Goal: Transaction & Acquisition: Purchase product/service

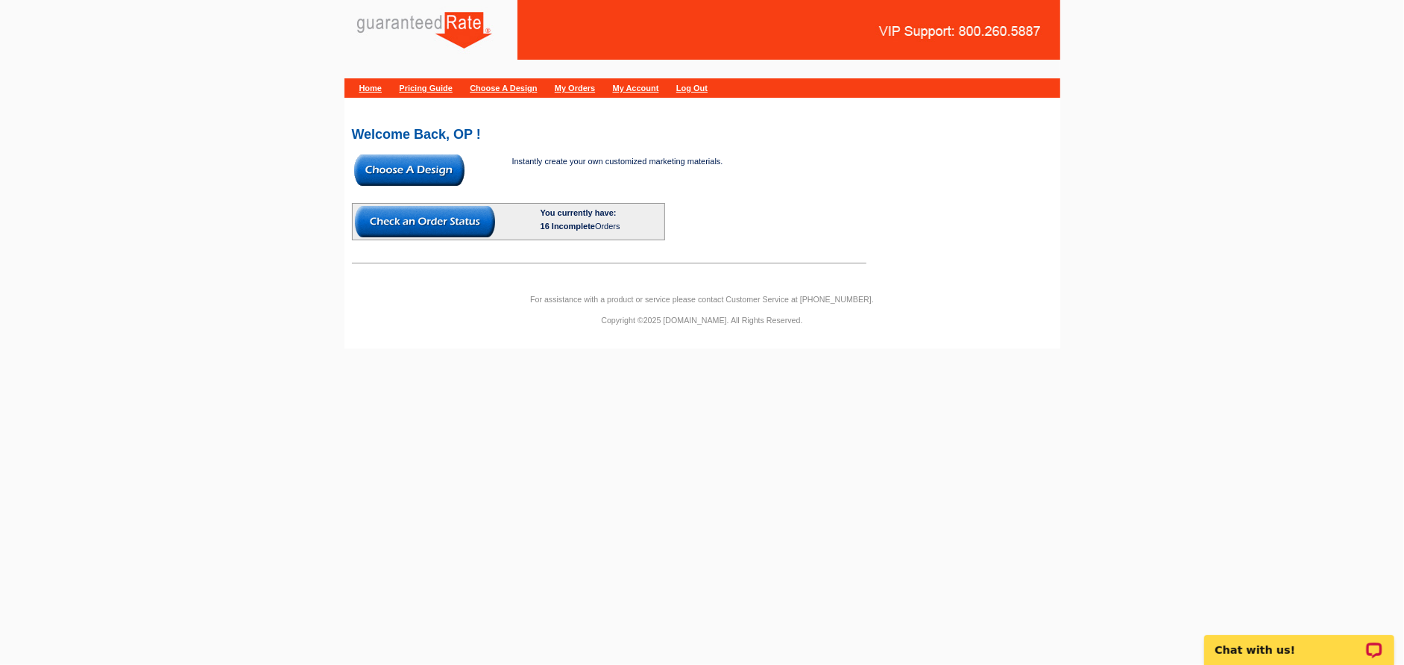
click at [395, 169] on img at bounding box center [409, 169] width 110 height 31
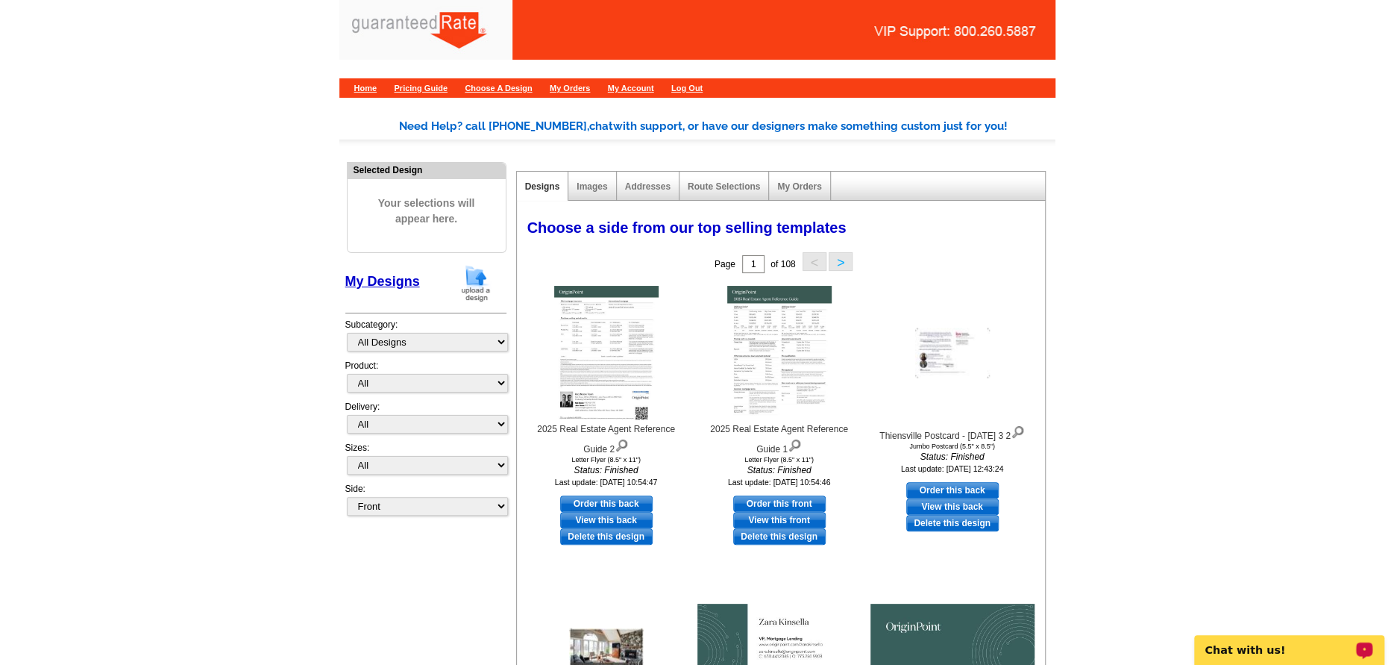
click at [476, 280] on img at bounding box center [475, 283] width 39 height 38
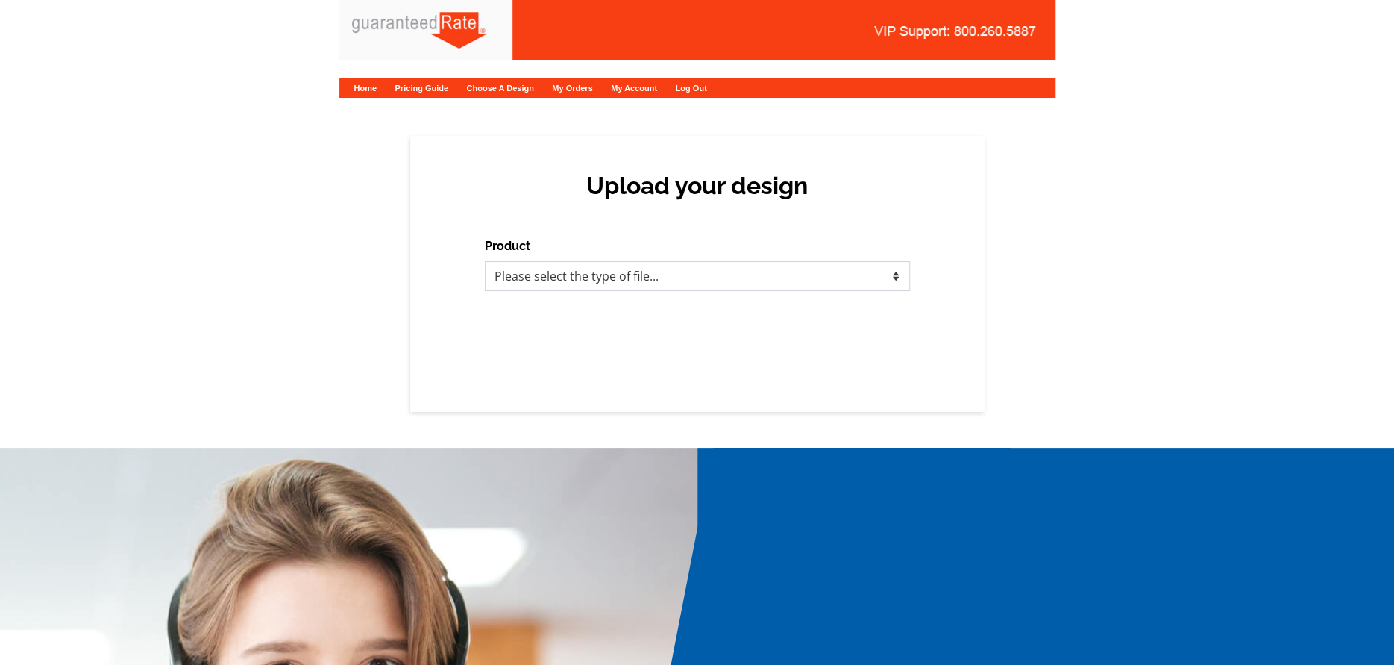
click at [520, 269] on select "Please select the type of file... Postcards Calendars Business Cards Letters an…" at bounding box center [697, 276] width 425 height 30
select select "3"
click at [485, 261] on select "Please select the type of file... Postcards Calendars Business Cards Letters an…" at bounding box center [697, 276] width 425 height 30
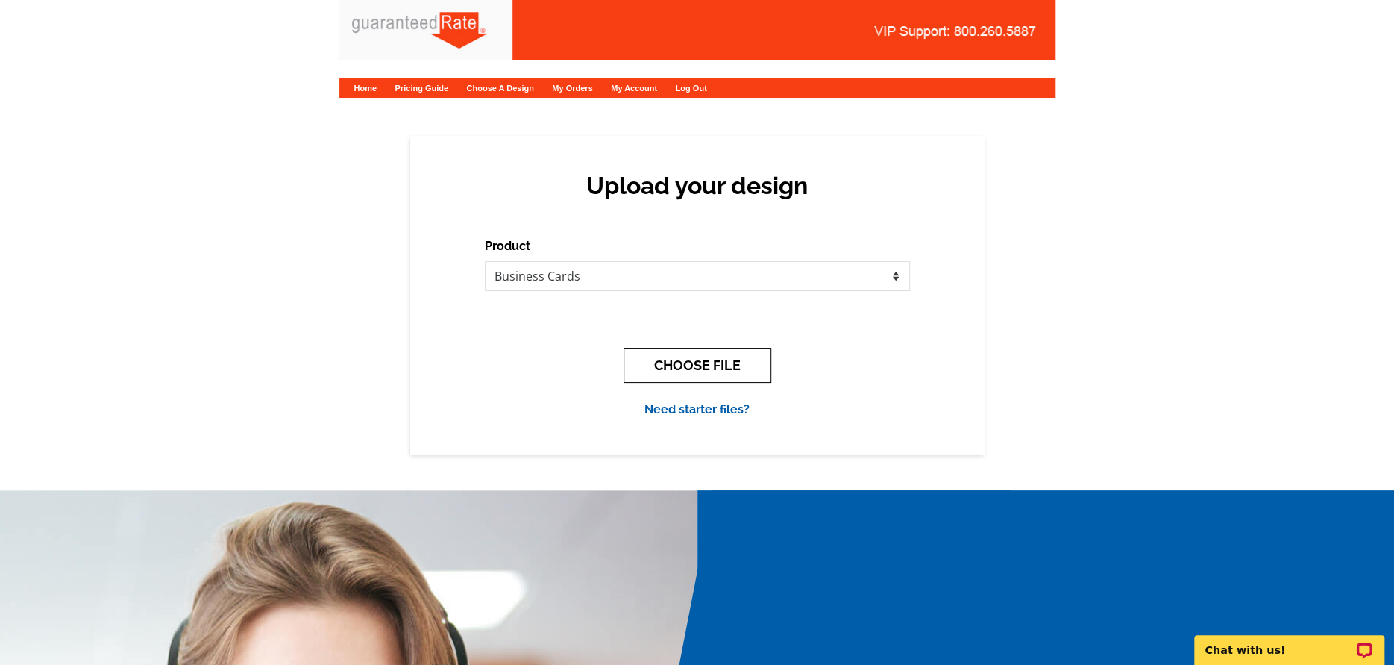
click at [741, 376] on button "CHOOSE FILE" at bounding box center [698, 365] width 148 height 35
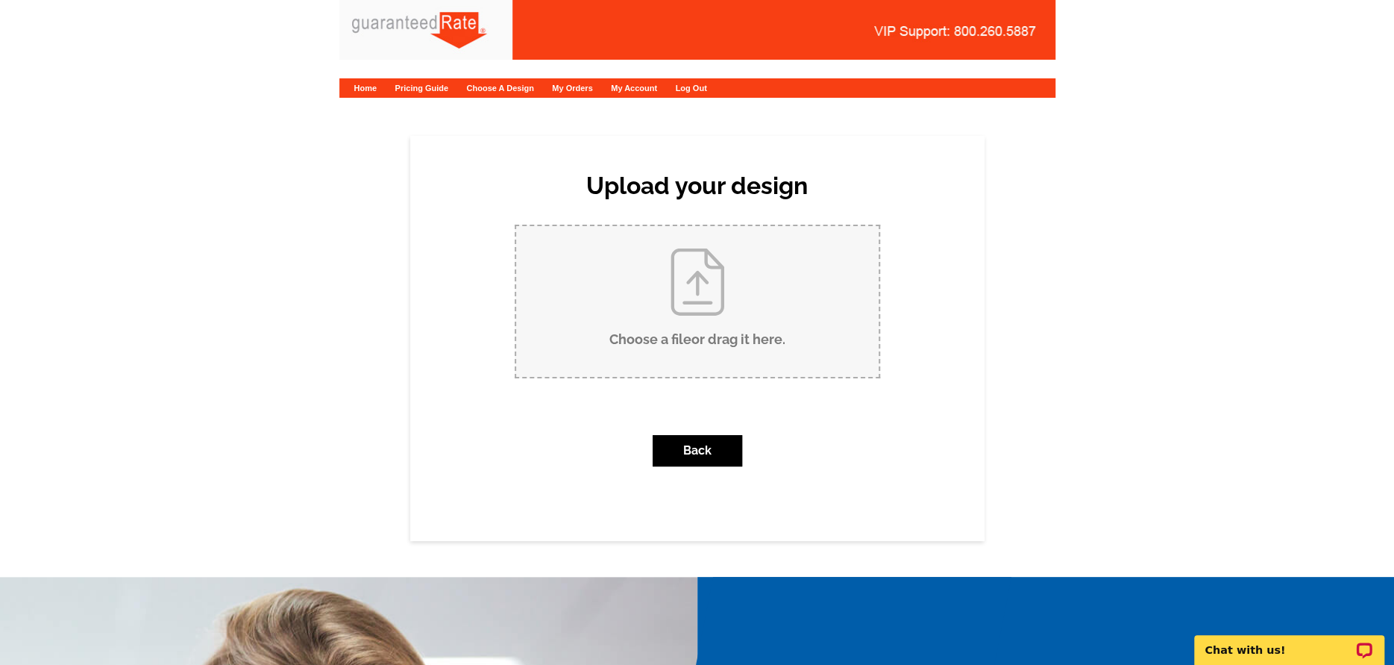
click at [703, 367] on input "Choose a file or drag it here ." at bounding box center [697, 301] width 362 height 151
type input "C:\fakepath\Mike Nielsen Biz Card (1).pdf"
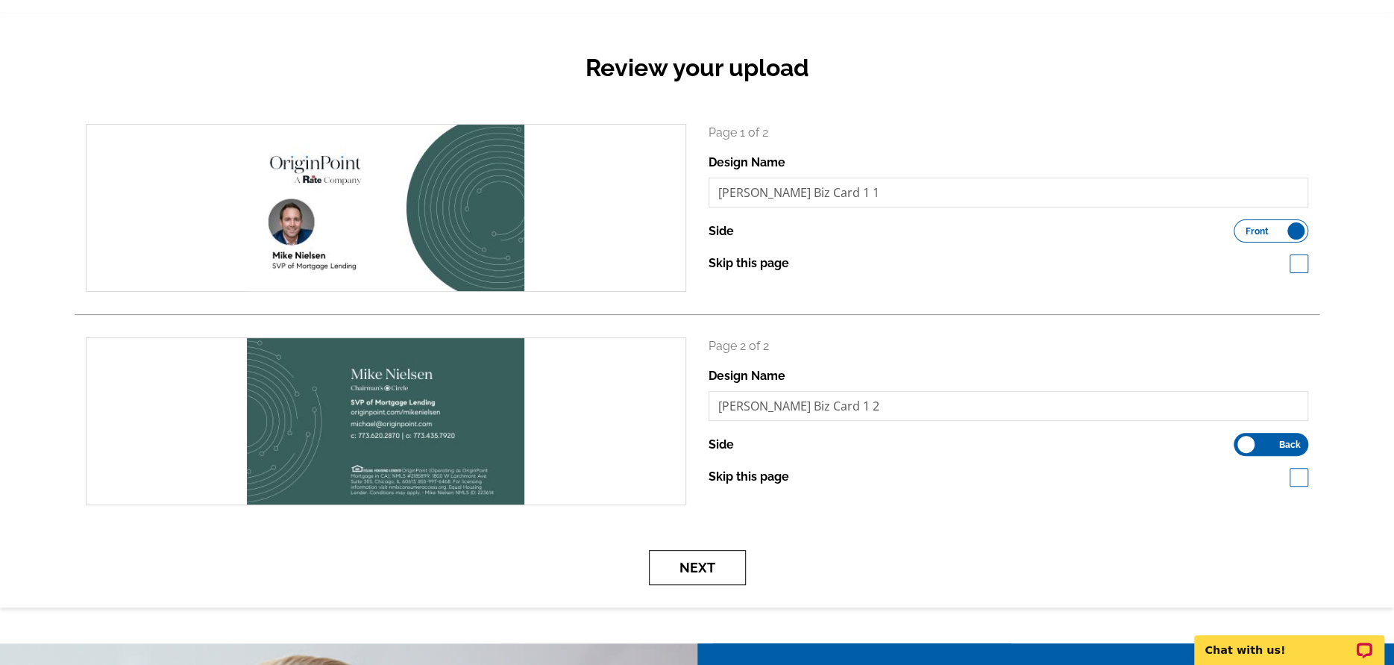
scroll to position [124, 0]
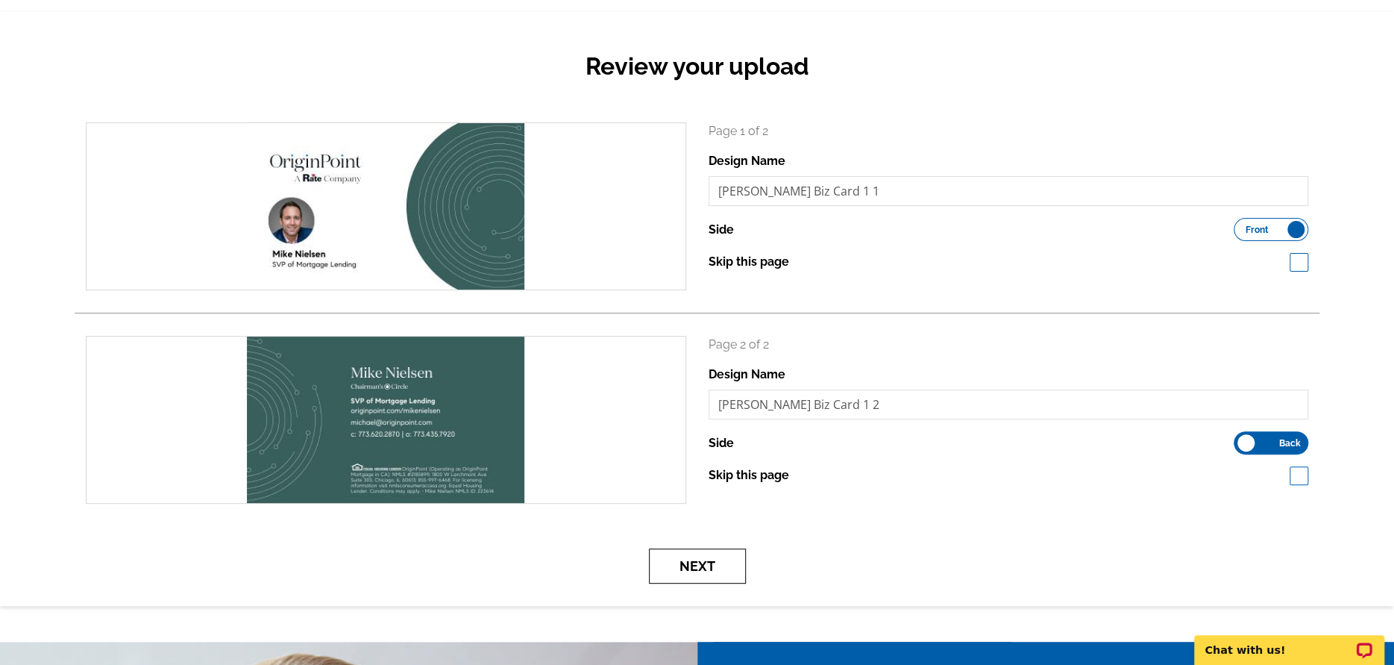
click at [674, 570] on button "Next" at bounding box center [697, 565] width 97 height 35
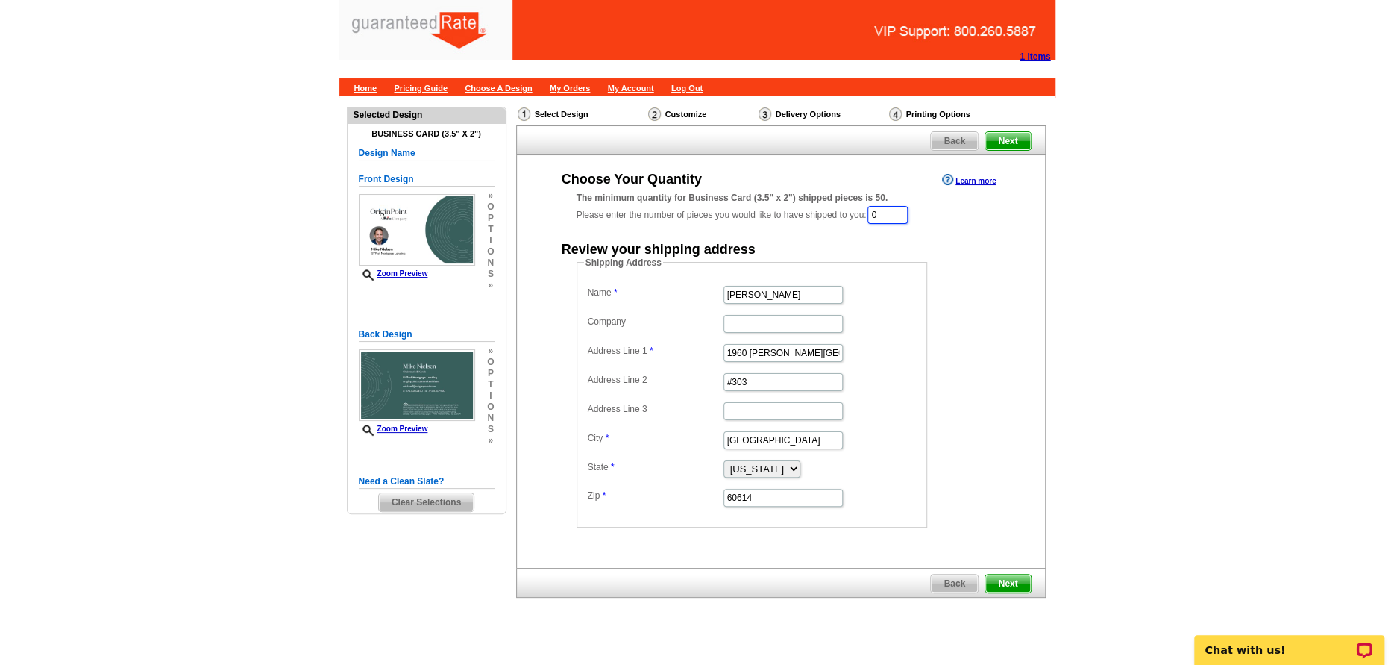
click at [905, 207] on input "0" at bounding box center [887, 215] width 40 height 18
type input "0"
type input "50"
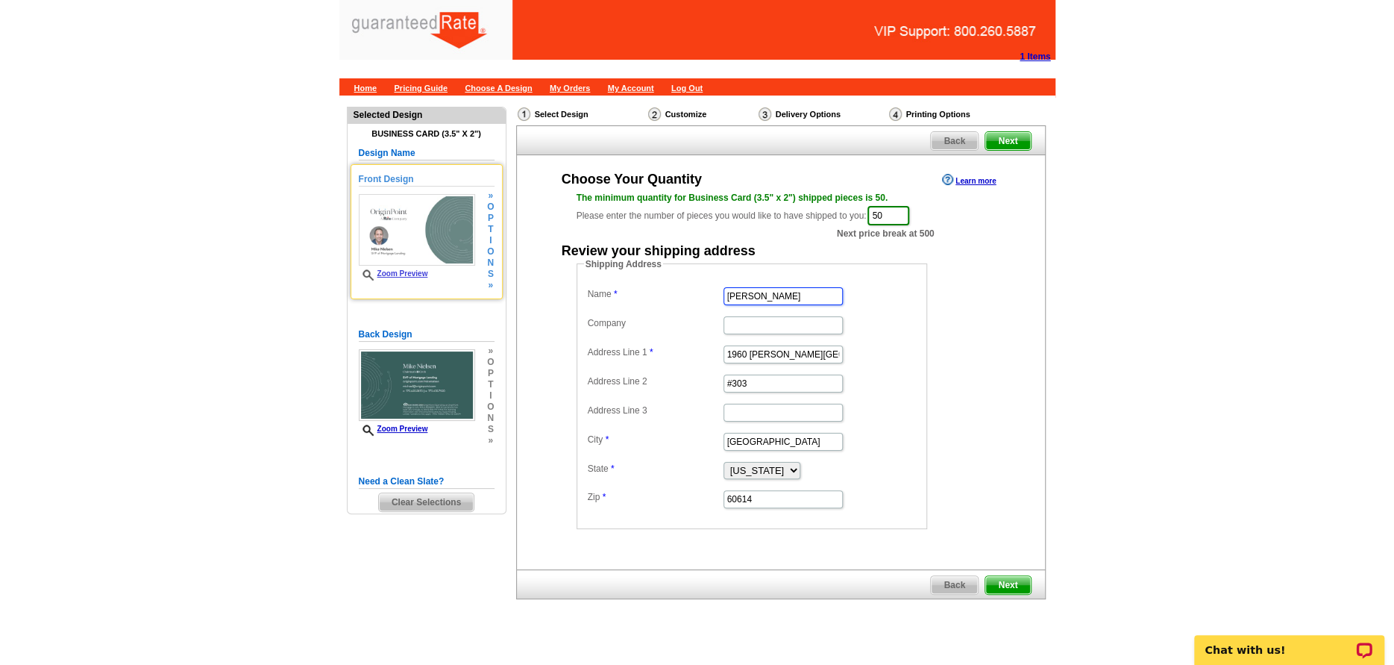
drag, startPoint x: 806, startPoint y: 291, endPoint x: 473, endPoint y: 288, distance: 332.7
click at [588, 295] on dl "Name Dave Radke Company Address Line 1 1960 N. Lincoln Park West Address Line 2…" at bounding box center [752, 396] width 336 height 226
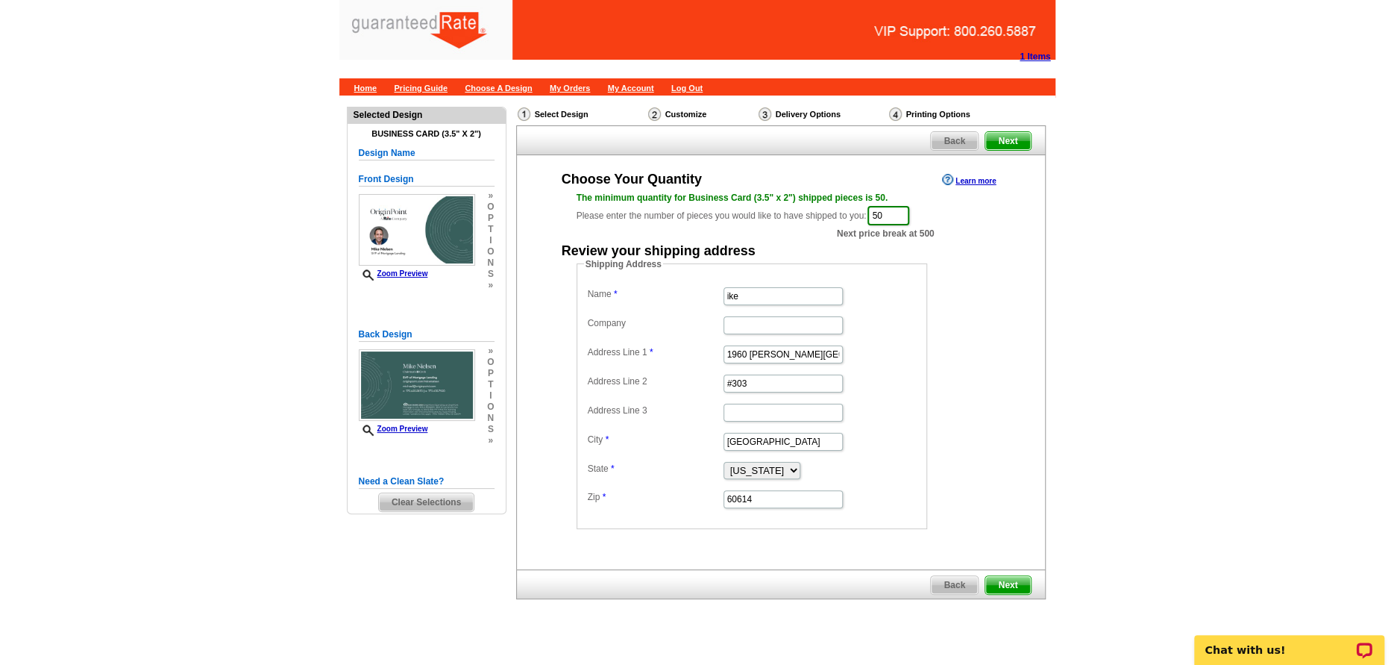
click at [756, 305] on dd "ike" at bounding box center [752, 294] width 336 height 23
click at [797, 294] on input "ike" at bounding box center [782, 296] width 119 height 18
type input "i"
paste input "[PERSON_NAME]"
type input "[PERSON_NAME]"
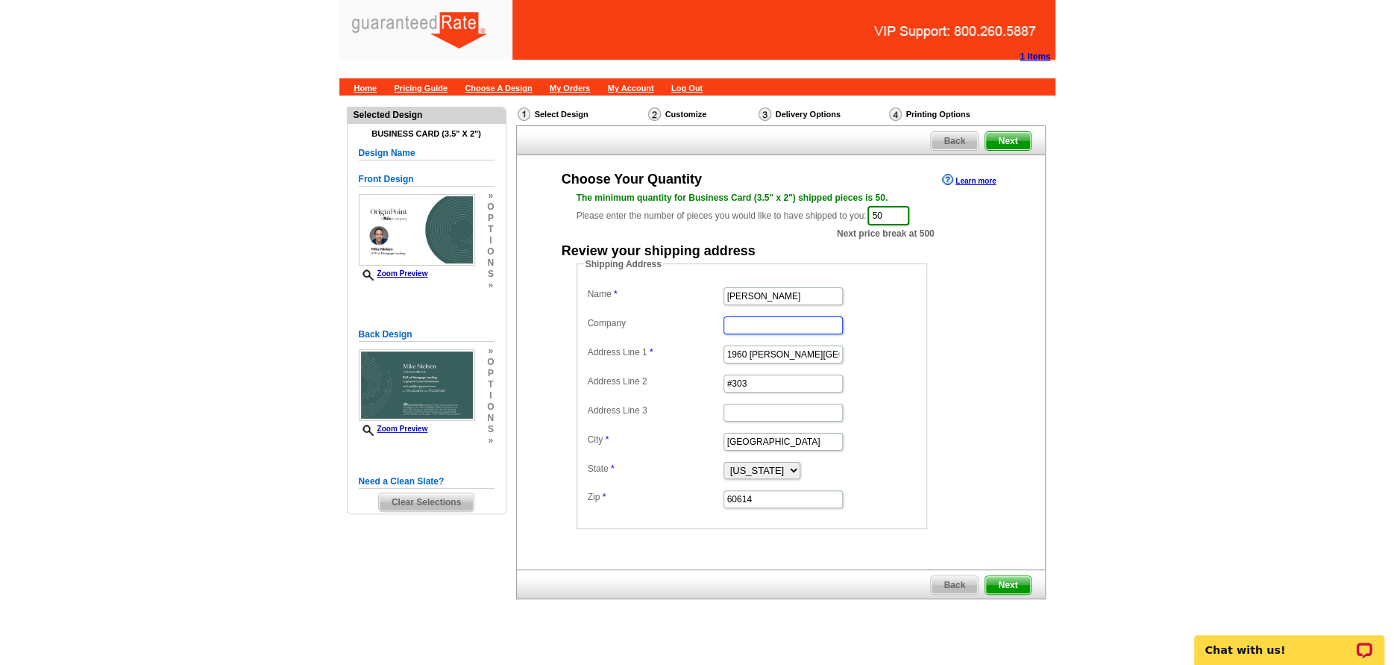
click at [764, 332] on input "Company" at bounding box center [782, 325] width 119 height 18
type input "@Properties"
click at [777, 354] on input "1960 N. Lincoln Park West" at bounding box center [782, 354] width 119 height 18
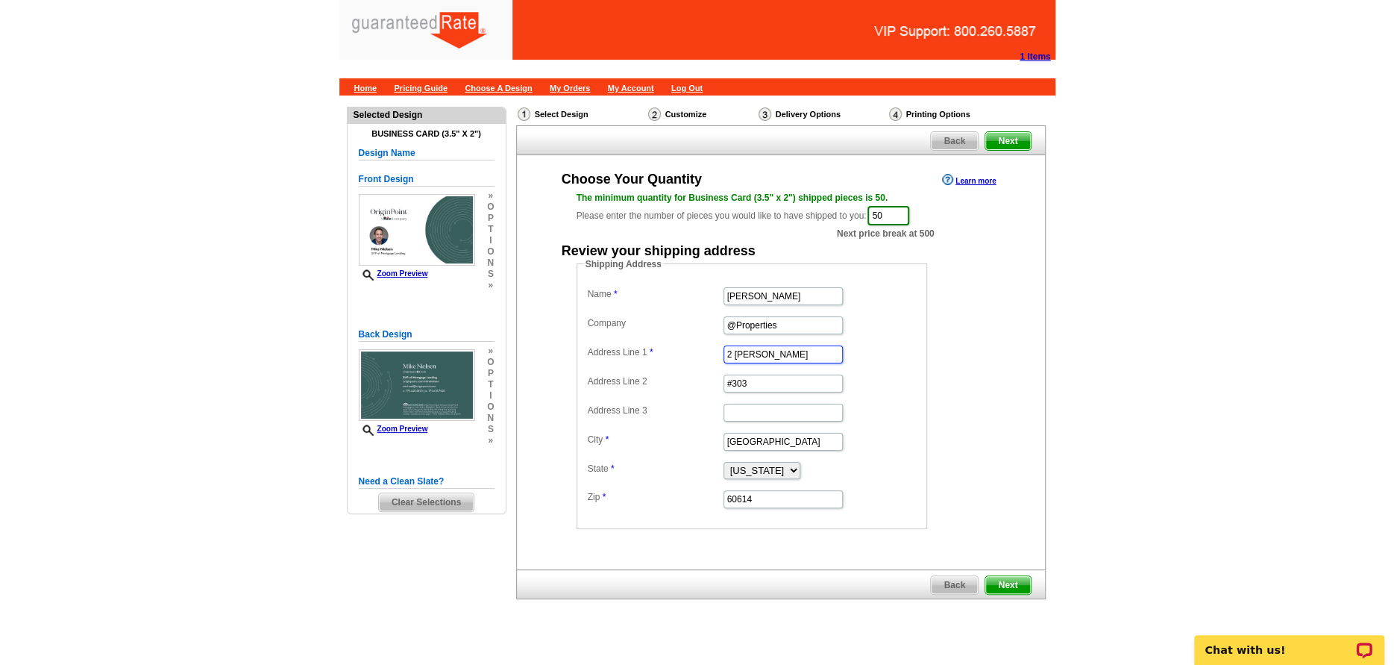
drag, startPoint x: 777, startPoint y: 354, endPoint x: 800, endPoint y: 365, distance: 25.4
click at [786, 354] on input "2 N. Whittaker" at bounding box center [782, 354] width 119 height 18
type input "[STREET_ADDRESS][PERSON_NAME]"
type input "B"
type input "New Buffalo"
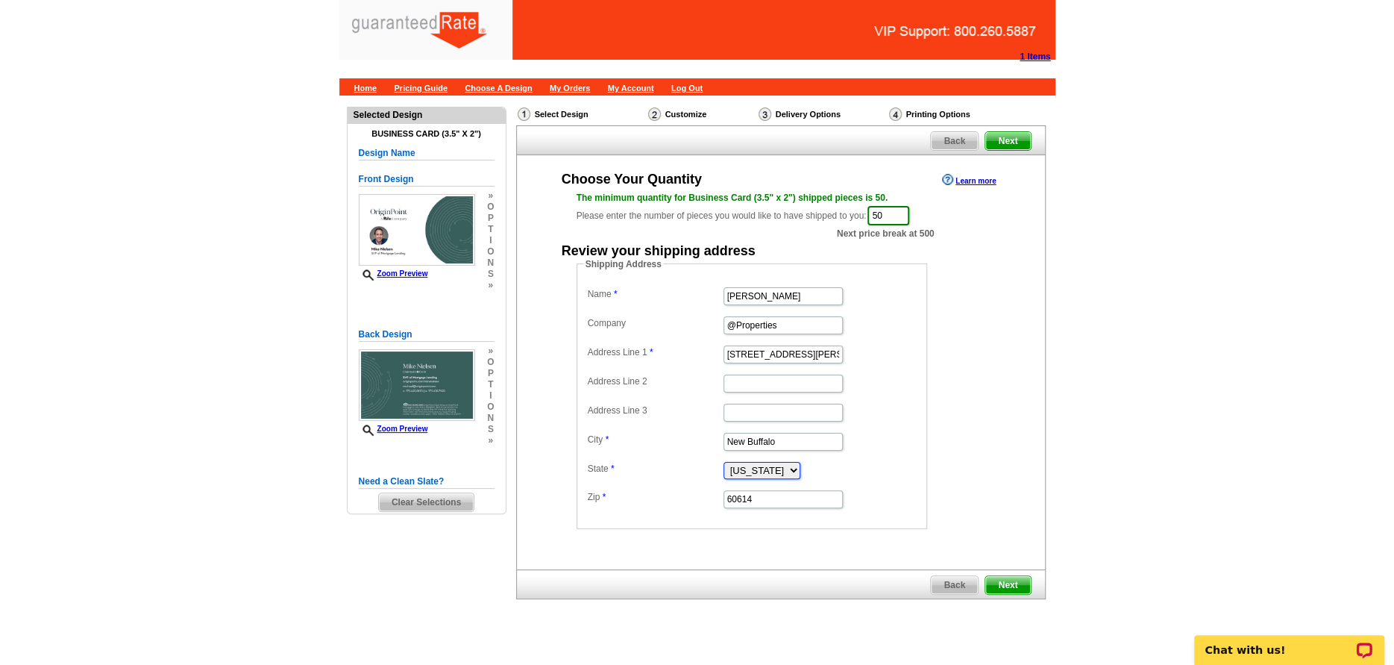
select select "MI"
type input "49117"
click at [1082, 424] on main "Need Help? call 800-260-5887, chat with support, or have our designers make som…" at bounding box center [697, 385] width 1394 height 581
click at [1002, 576] on span "Next" at bounding box center [1007, 585] width 45 height 18
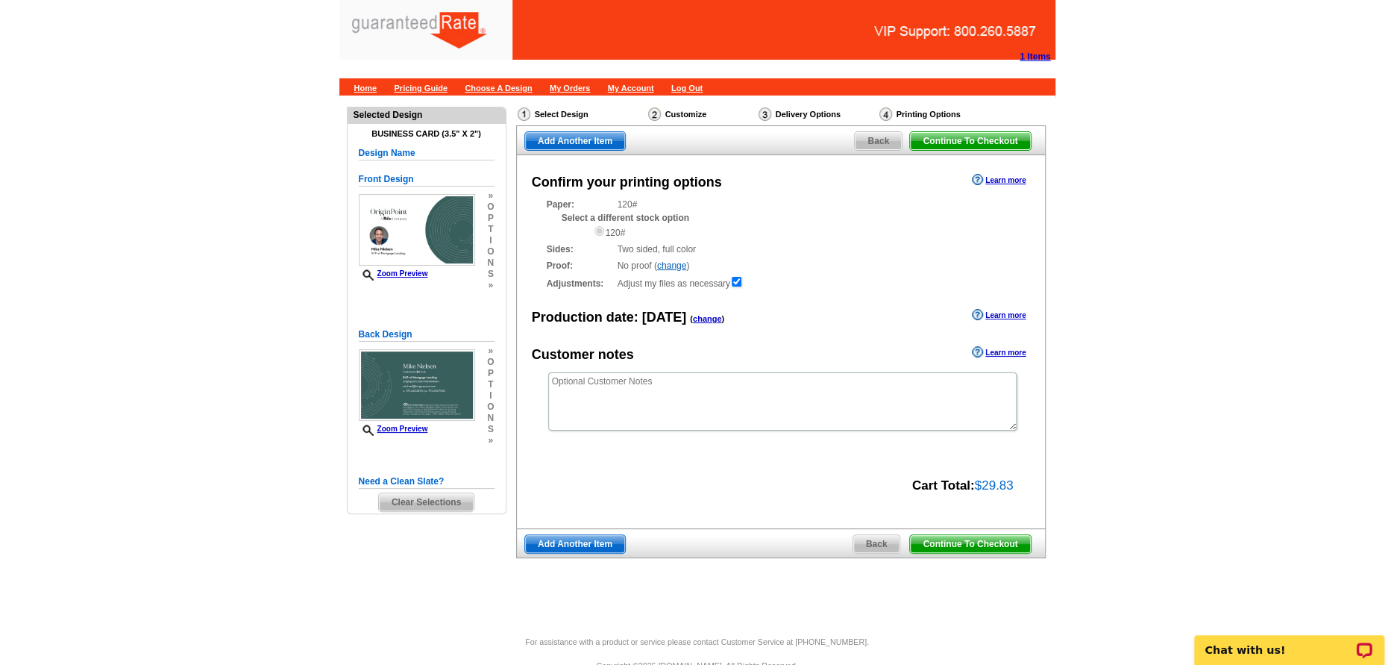
click at [939, 547] on span "Continue To Checkout" at bounding box center [970, 544] width 120 height 18
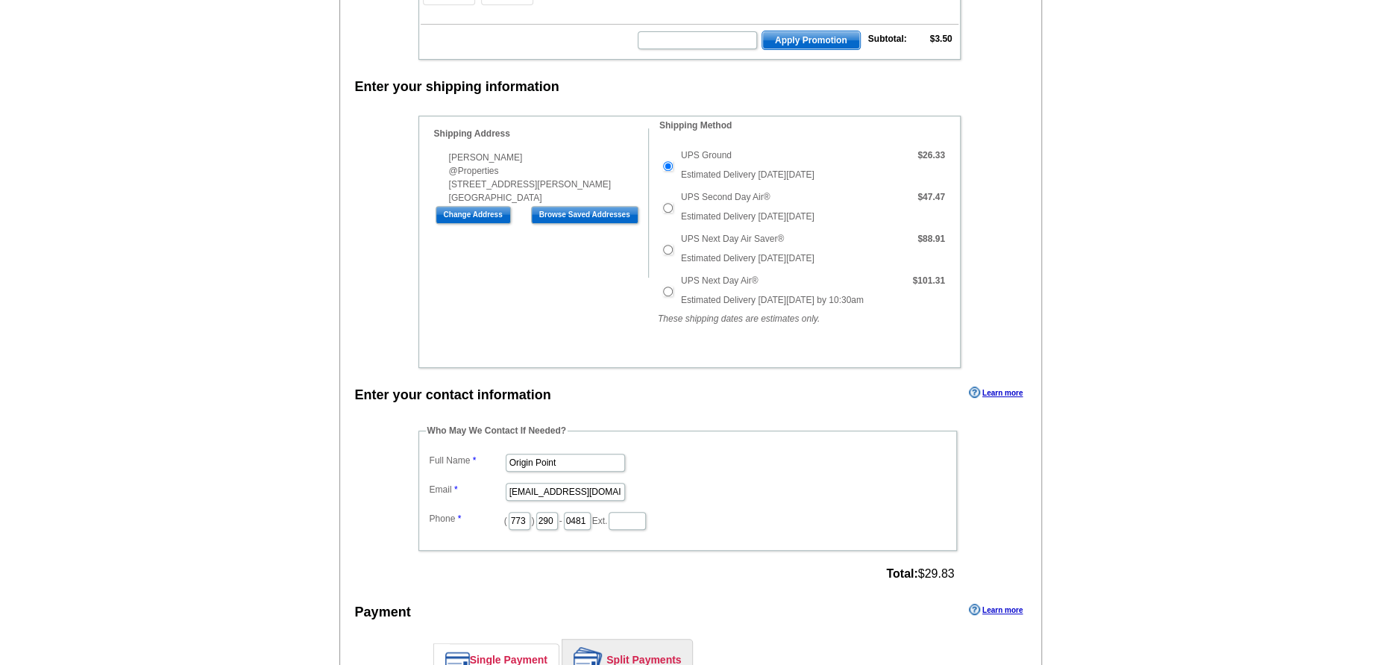
scroll to position [348, 0]
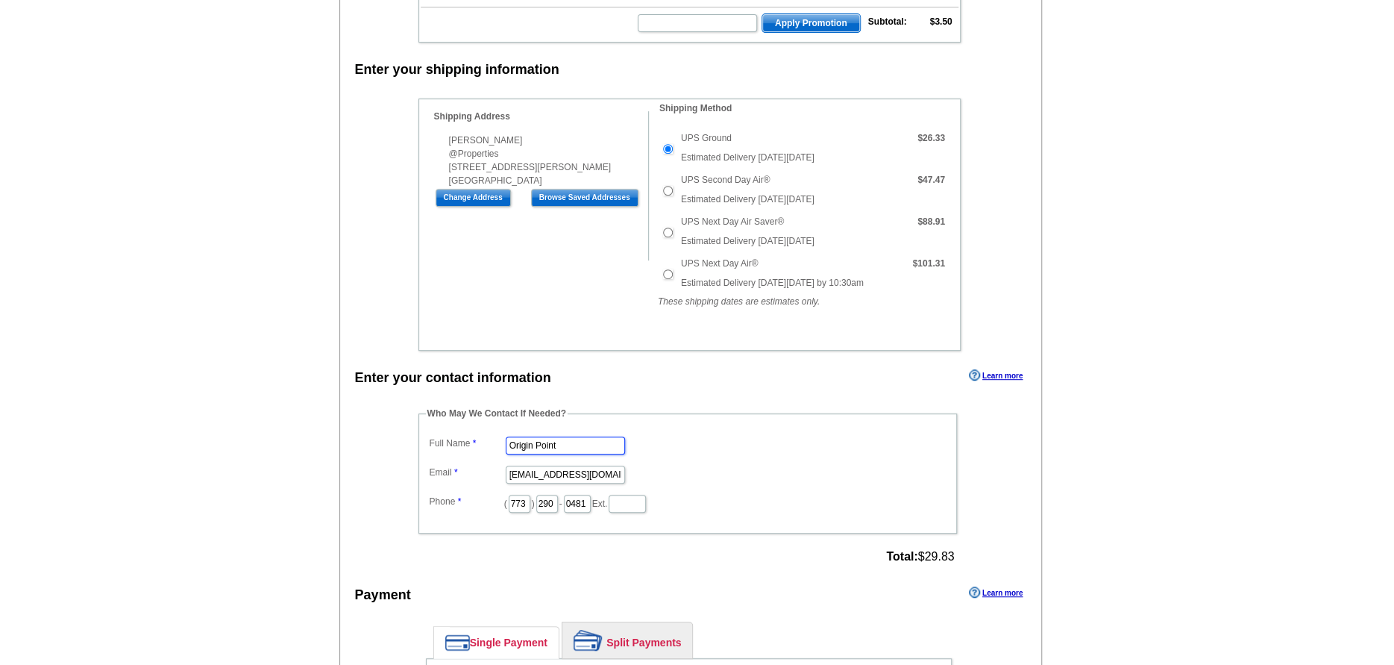
drag, startPoint x: 580, startPoint y: 440, endPoint x: 398, endPoint y: 433, distance: 182.1
click at [459, 446] on dl "Full Name Origin Point Email marketing@originpoint.com Phone ( 773 ) 290 - 0481…" at bounding box center [688, 473] width 524 height 81
type input "[PERSON_NAME]"
type input "[EMAIL_ADDRESS][PERSON_NAME][DOMAIN_NAME]"
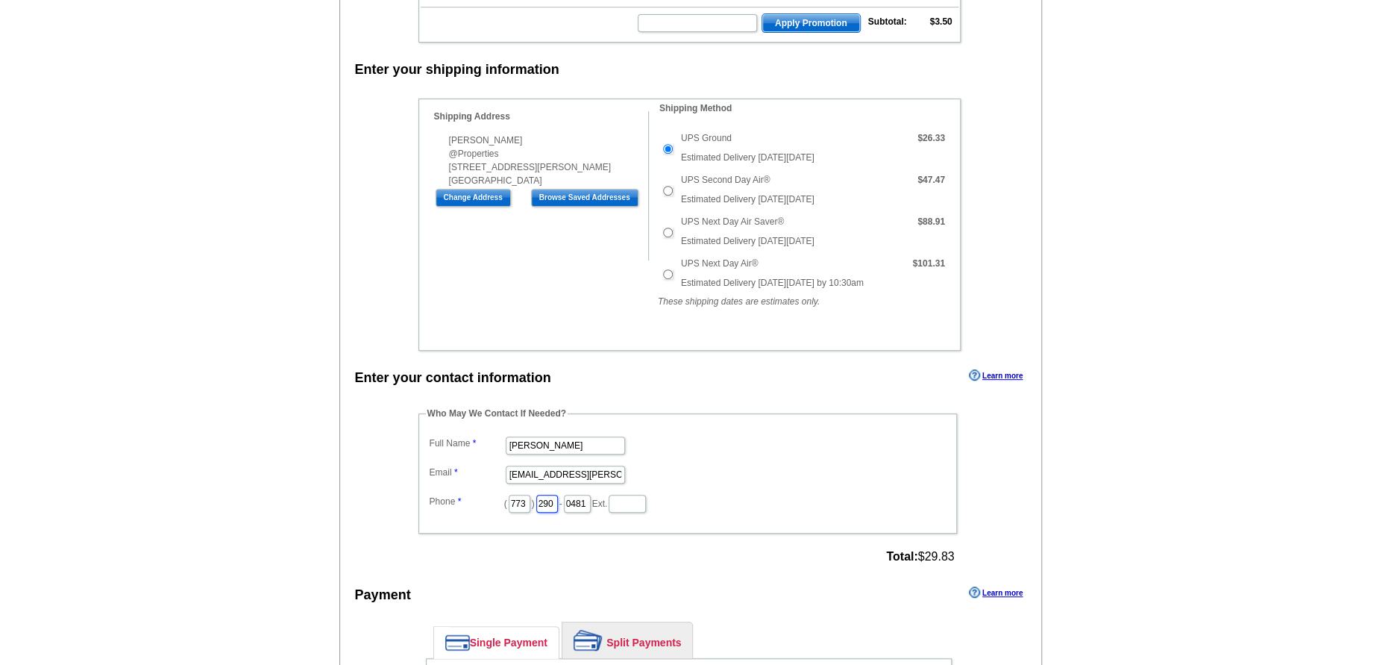
drag, startPoint x: 574, startPoint y: 503, endPoint x: 492, endPoint y: 508, distance: 82.2
click at [518, 503] on dd "( 773 ) 290 - 0481 Ext." at bounding box center [688, 502] width 524 height 23
type input "516"
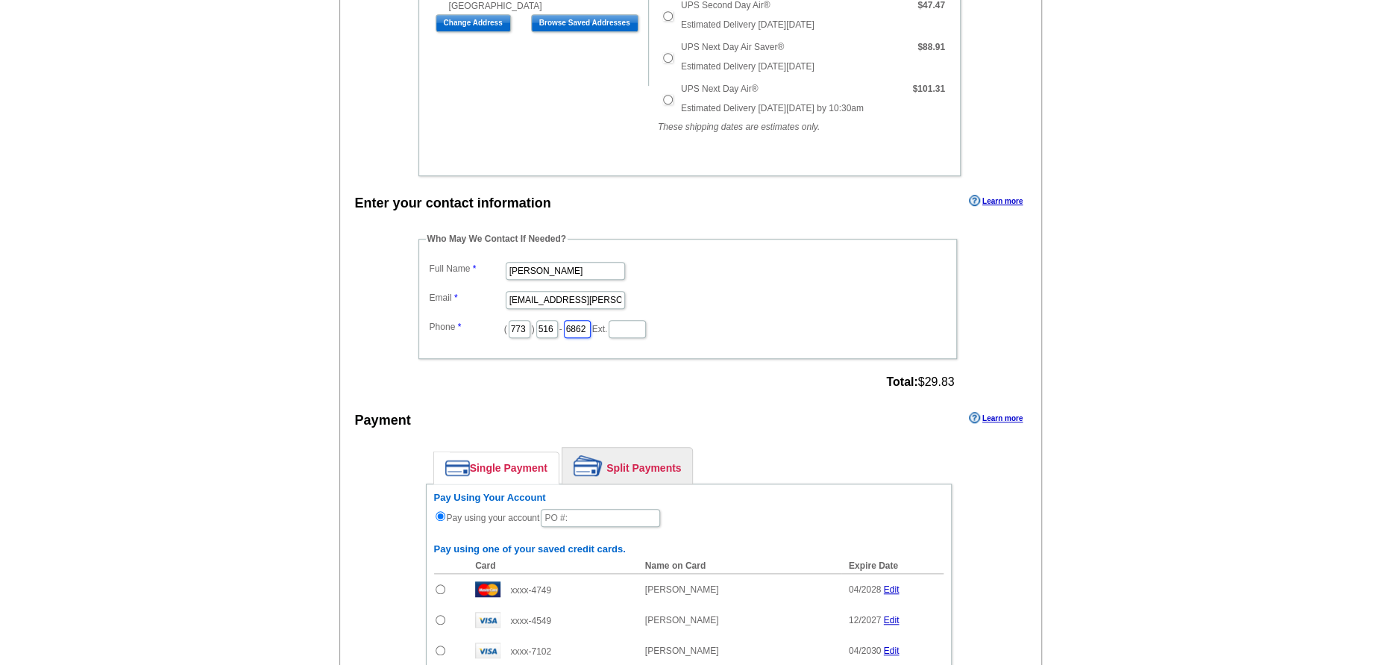
scroll to position [696, 0]
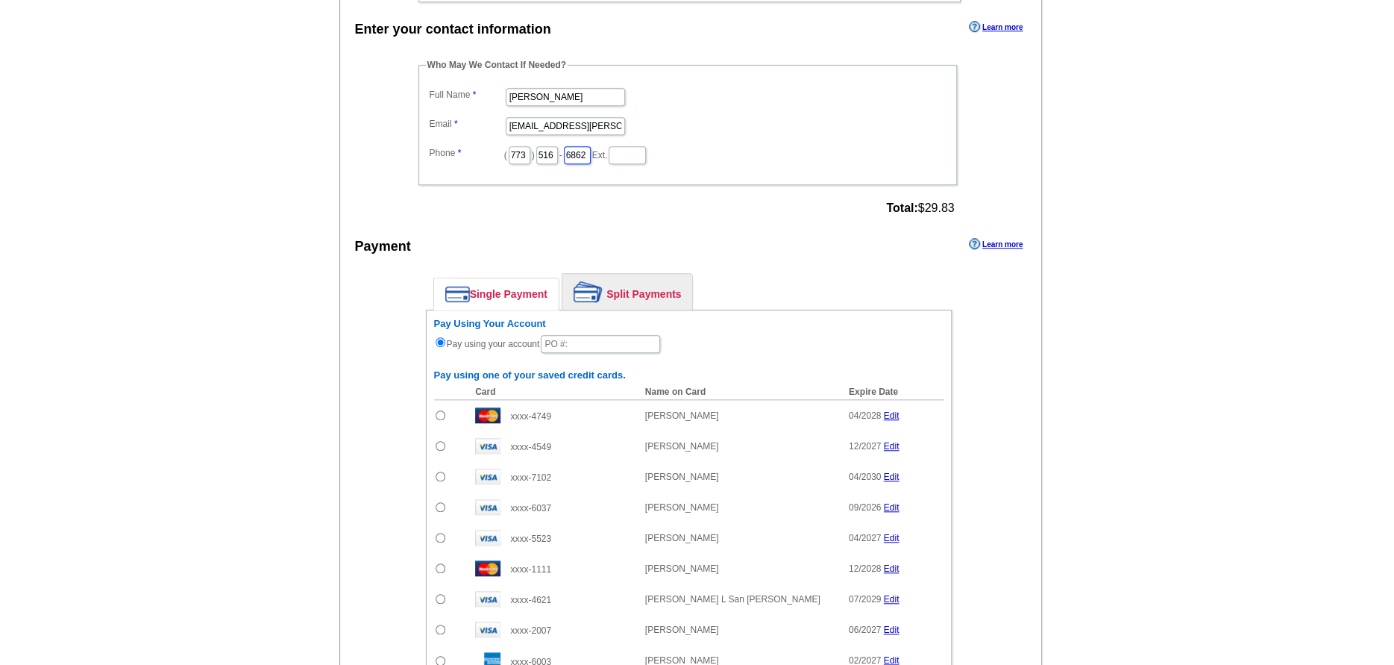
type input "6862"
click at [600, 337] on input "text" at bounding box center [600, 344] width 119 height 18
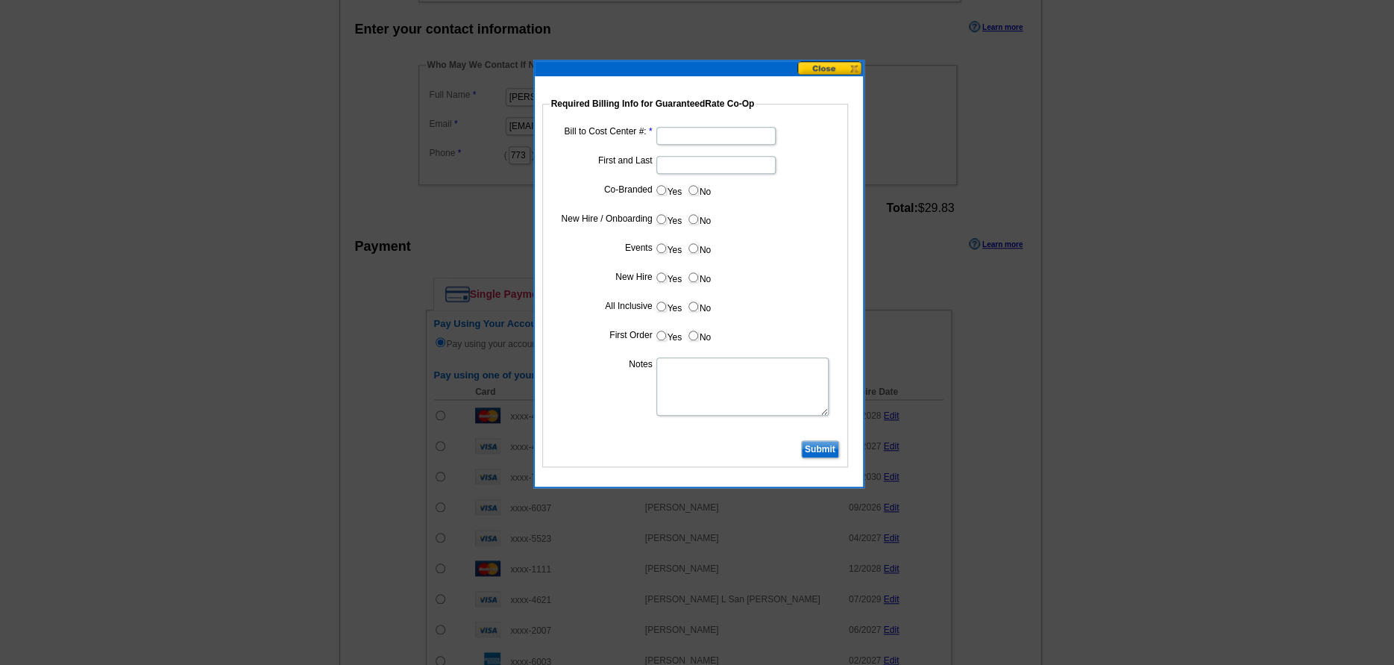
type input "081525_159_AJ"
click at [684, 143] on input "Bill to Cost Center #:" at bounding box center [715, 136] width 119 height 18
type input "200131"
click at [671, 160] on input "First and Last" at bounding box center [715, 165] width 119 height 18
type input "Mike Nielsen"
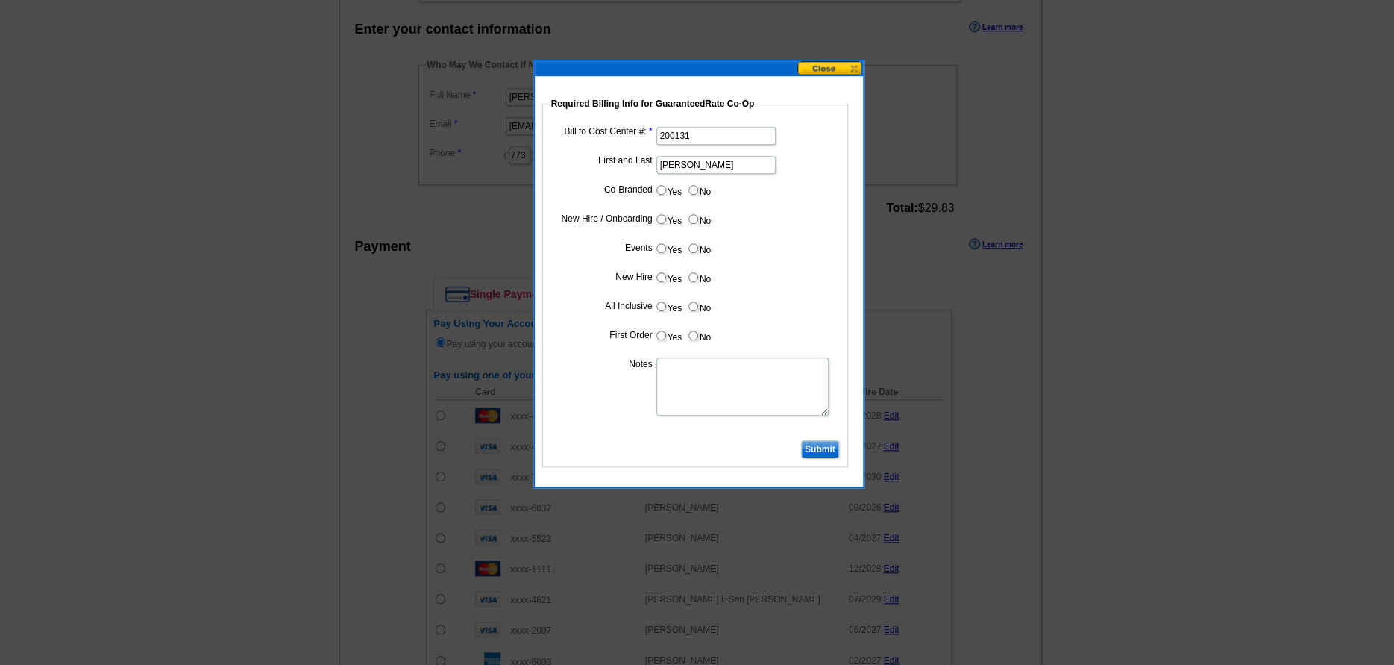
click at [817, 450] on input "Submit" at bounding box center [820, 449] width 38 height 18
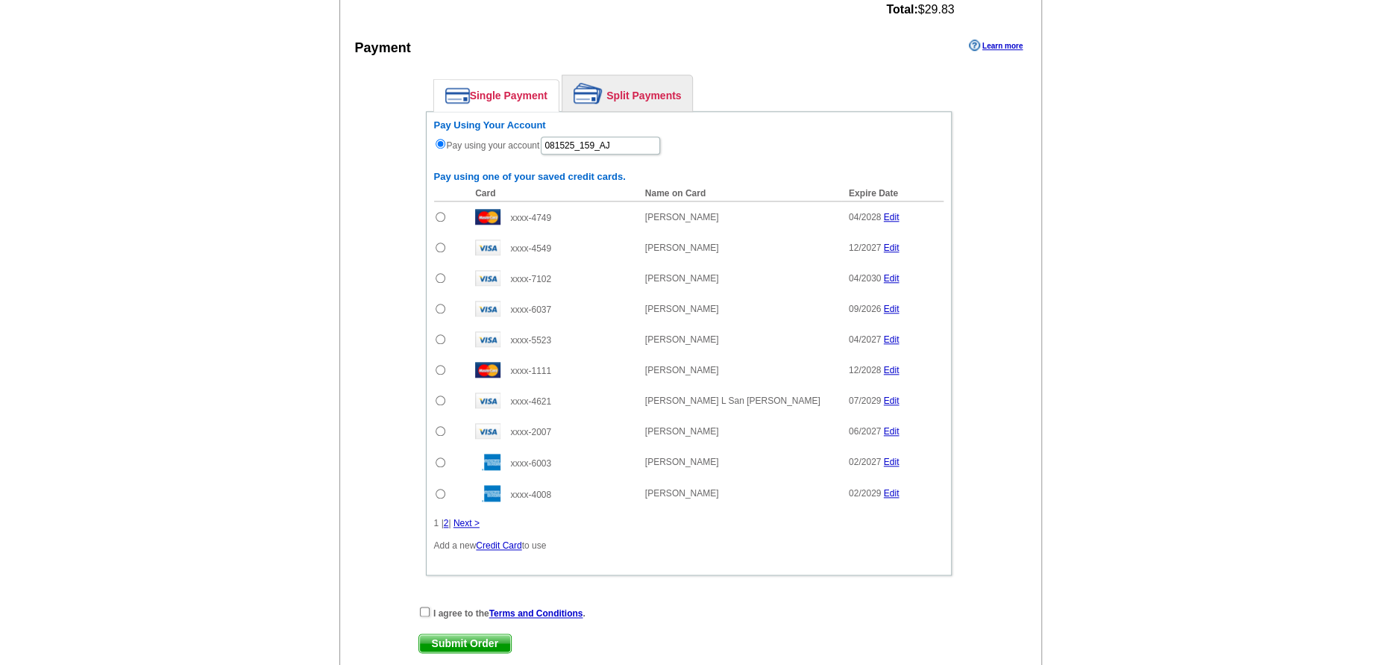
scroll to position [895, 0]
click at [428, 608] on input "checkbox" at bounding box center [425, 611] width 10 height 10
checkbox input "true"
click at [448, 650] on span "Submit Order" at bounding box center [465, 642] width 92 height 18
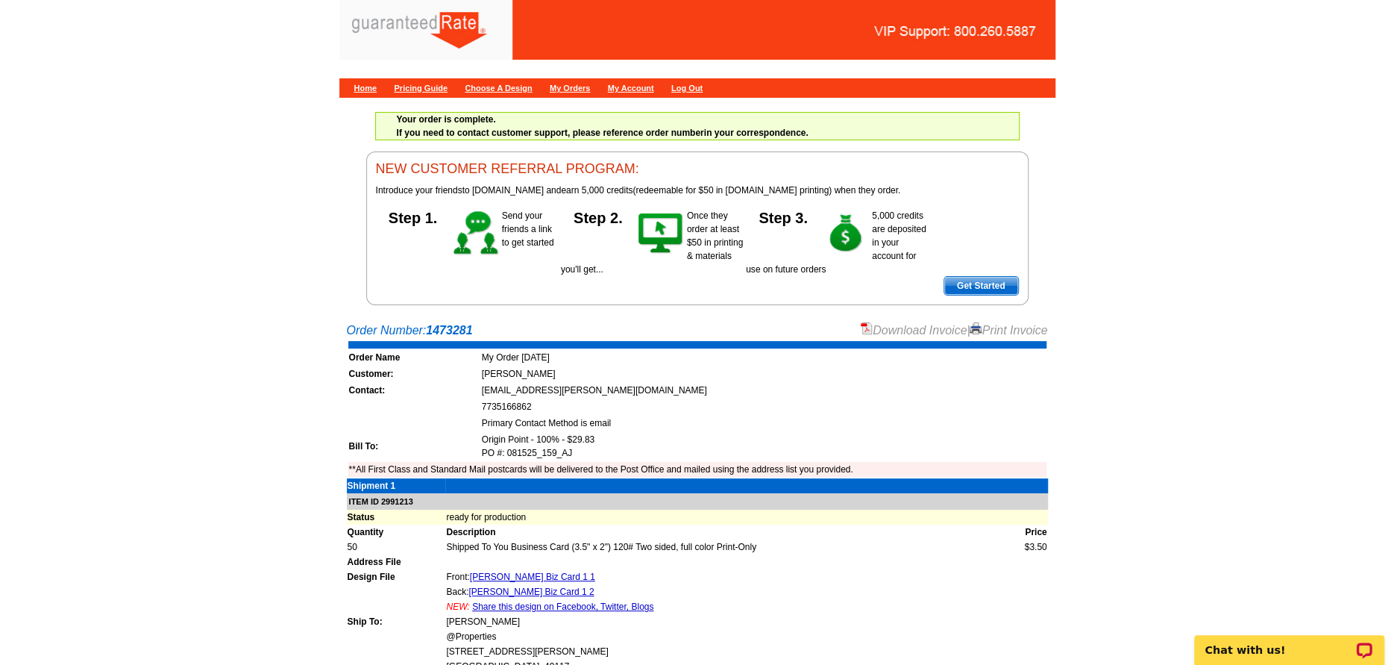
click at [889, 324] on link "Download Invoice" at bounding box center [914, 330] width 106 height 13
